Goal: Subscribe to service/newsletter

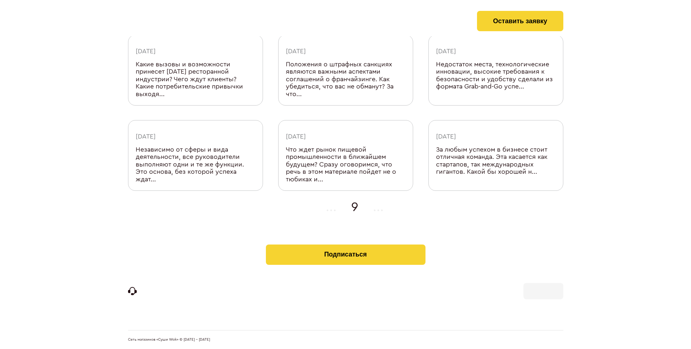
scroll to position [238, 0]
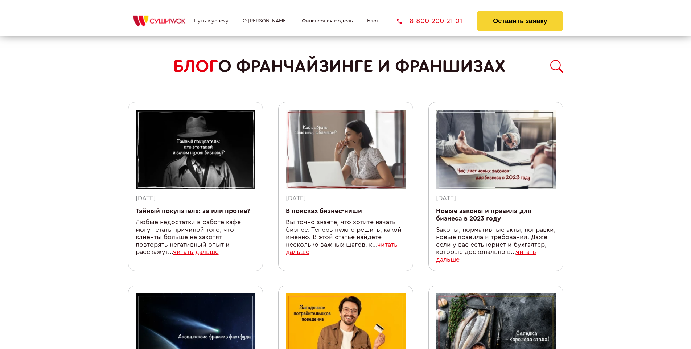
scroll to position [631, 0]
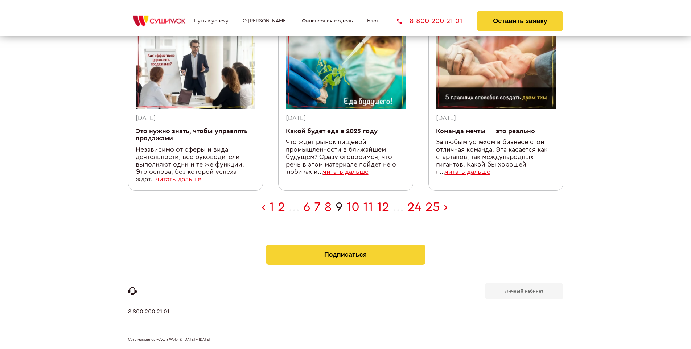
click at [524, 290] on b "Личный кабинет" at bounding box center [524, 291] width 38 height 5
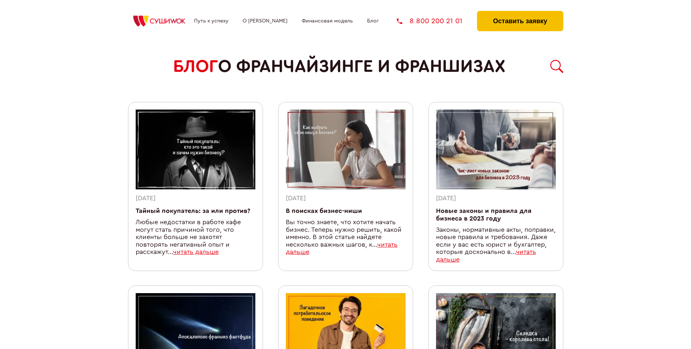
click at [520, 13] on button "Оставить заявку" at bounding box center [520, 21] width 86 height 20
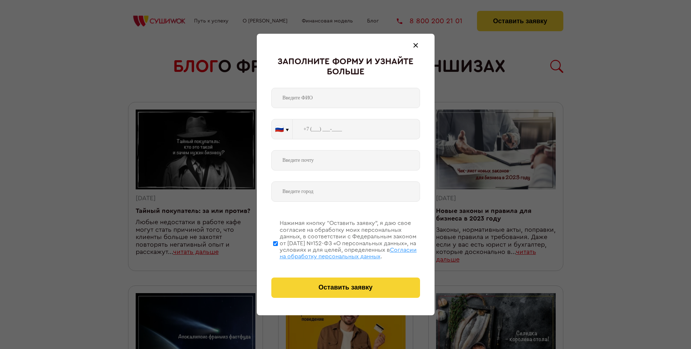
click at [336, 252] on span "Согласии на обработку персональных данных" at bounding box center [348, 253] width 137 height 12
click at [278, 252] on input "Нажимая кнопку “Оставить заявку”, я даю свое согласие на обработку моих персона…" at bounding box center [275, 243] width 5 height 58
checkbox input "false"
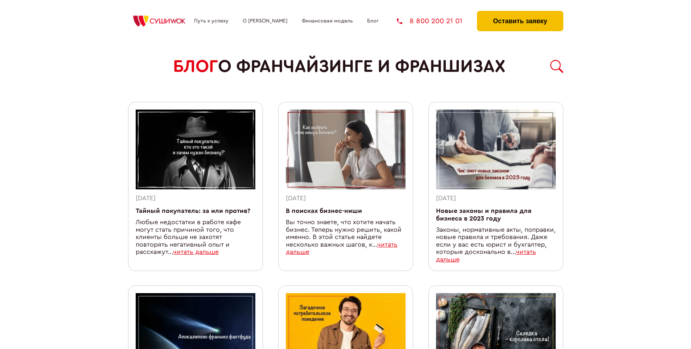
click at [520, 13] on button "Оставить заявку" at bounding box center [520, 21] width 86 height 20
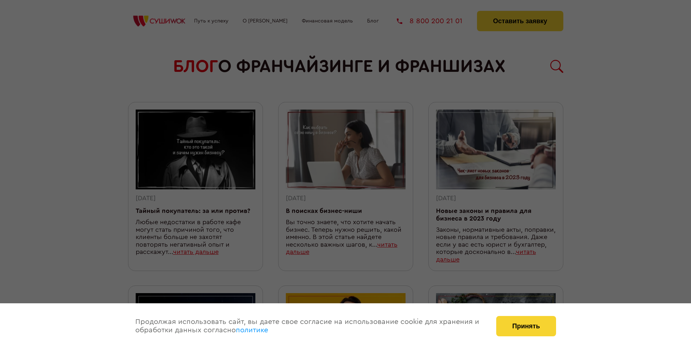
scroll to position [631, 0]
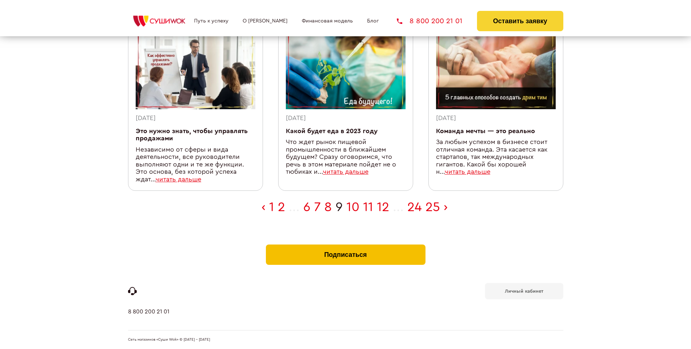
click at [345, 246] on button "Подписаться" at bounding box center [346, 255] width 160 height 20
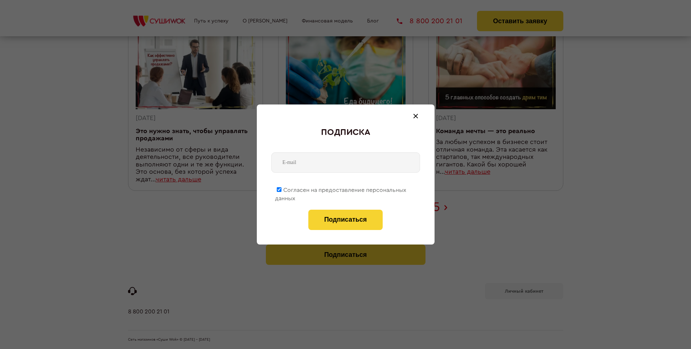
click at [341, 189] on span "Согласен на предоставление персональных данных" at bounding box center [340, 194] width 131 height 14
click at [282, 189] on input "Согласен на предоставление персональных данных" at bounding box center [279, 189] width 5 height 5
checkbox input "false"
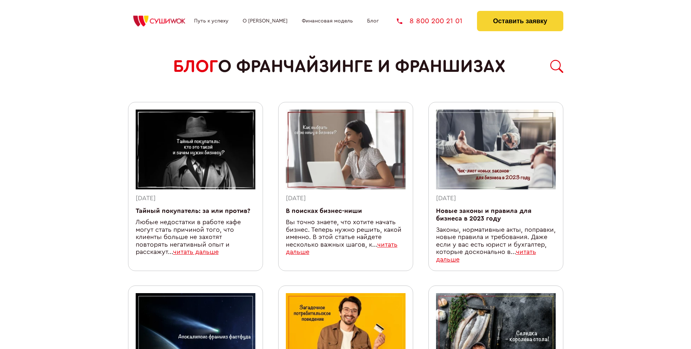
scroll to position [631, 0]
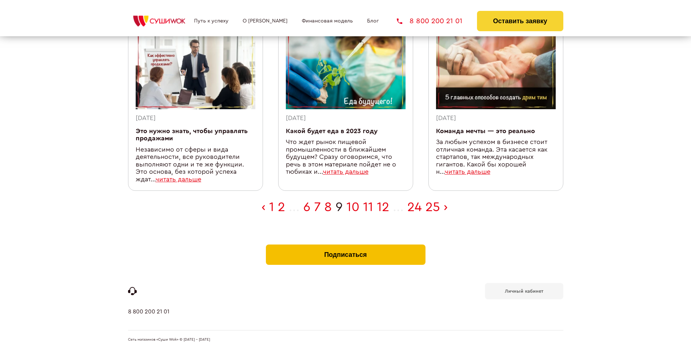
click at [345, 246] on button "Подписаться" at bounding box center [346, 255] width 160 height 20
